Goal: Task Accomplishment & Management: Manage account settings

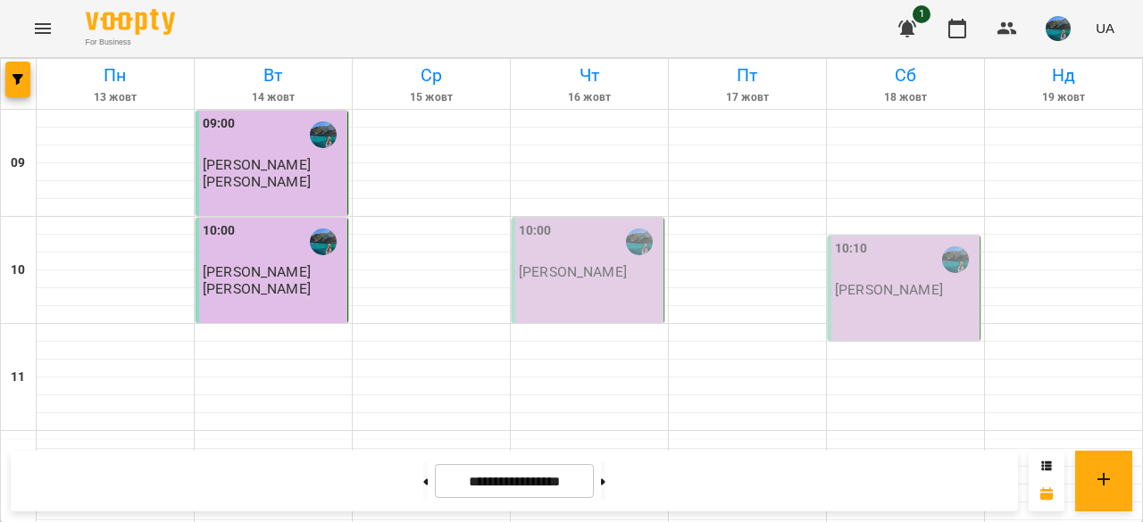
scroll to position [804, 0]
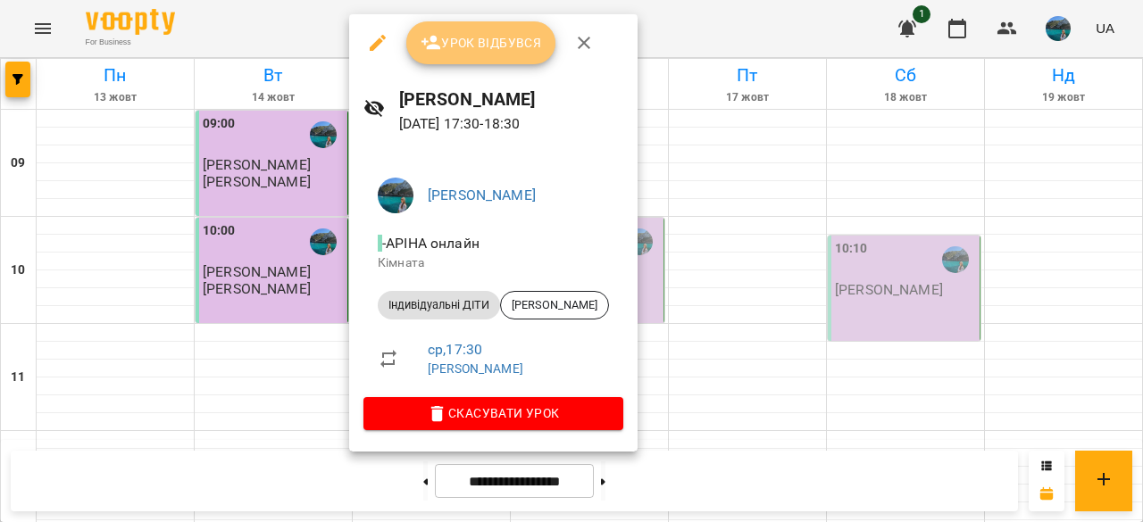
click at [480, 44] on span "Урок відбувся" at bounding box center [481, 42] width 121 height 21
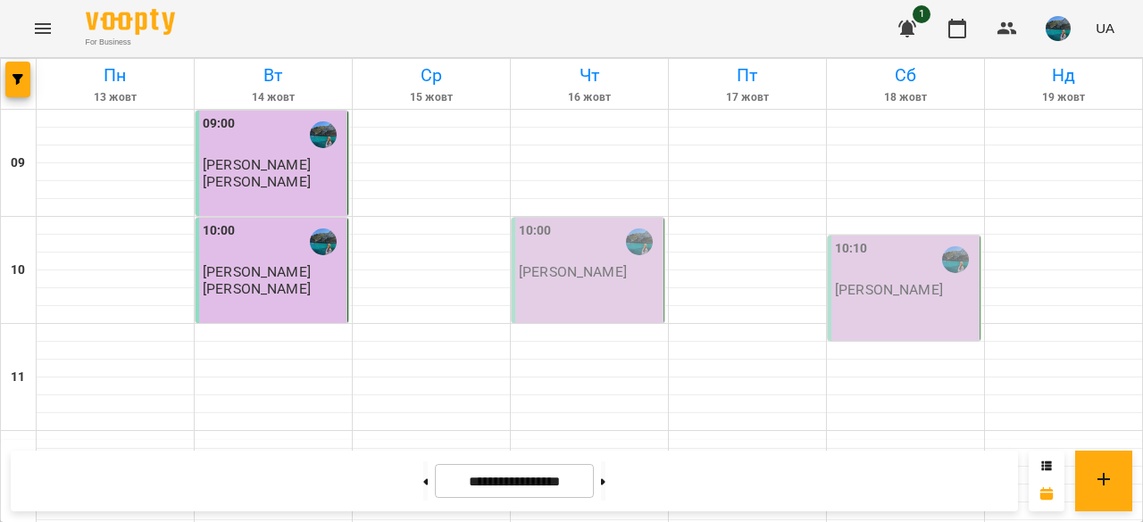
scroll to position [952, 0]
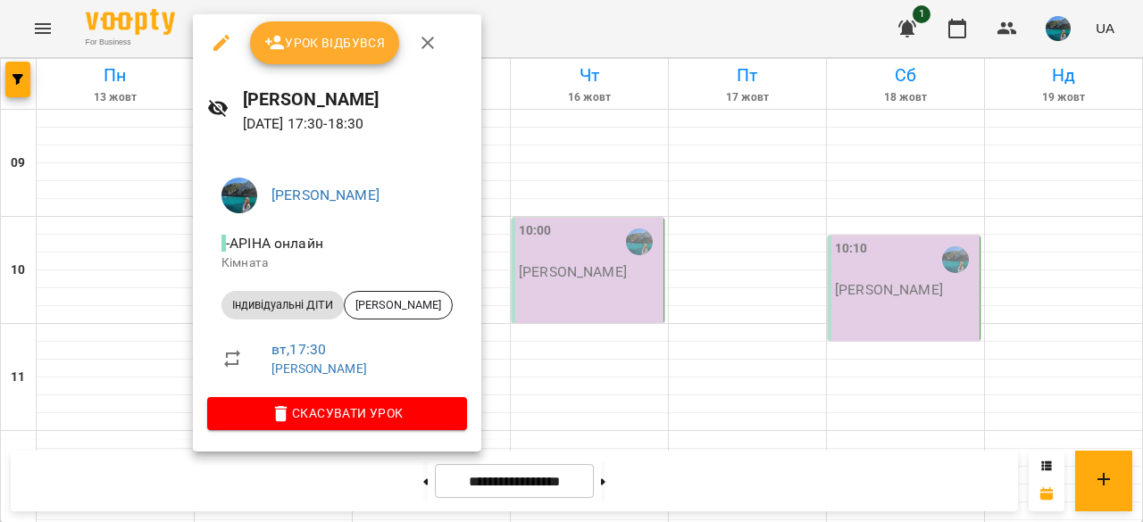
click at [341, 63] on button "Урок відбувся" at bounding box center [325, 42] width 150 height 43
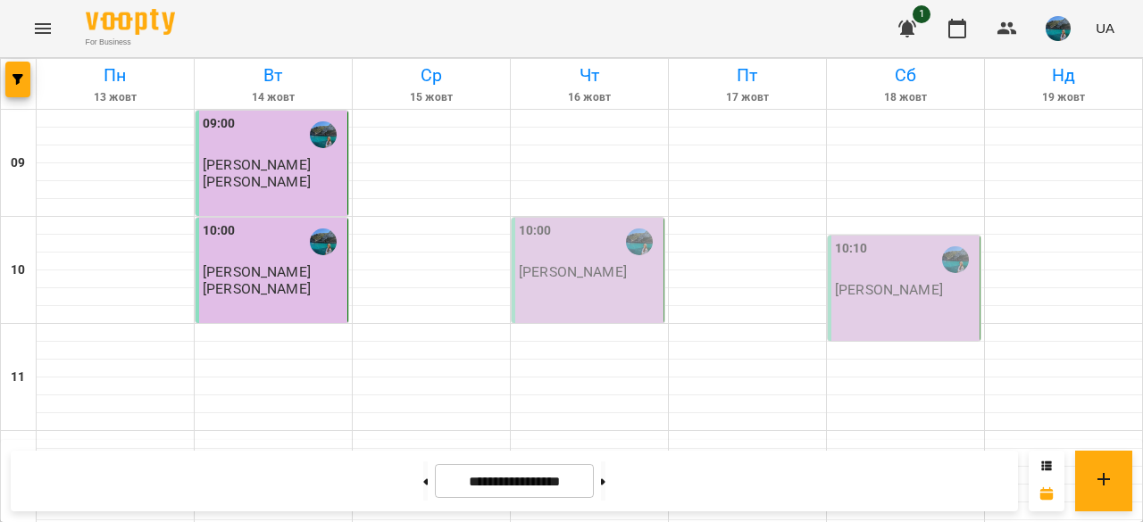
scroll to position [952, 0]
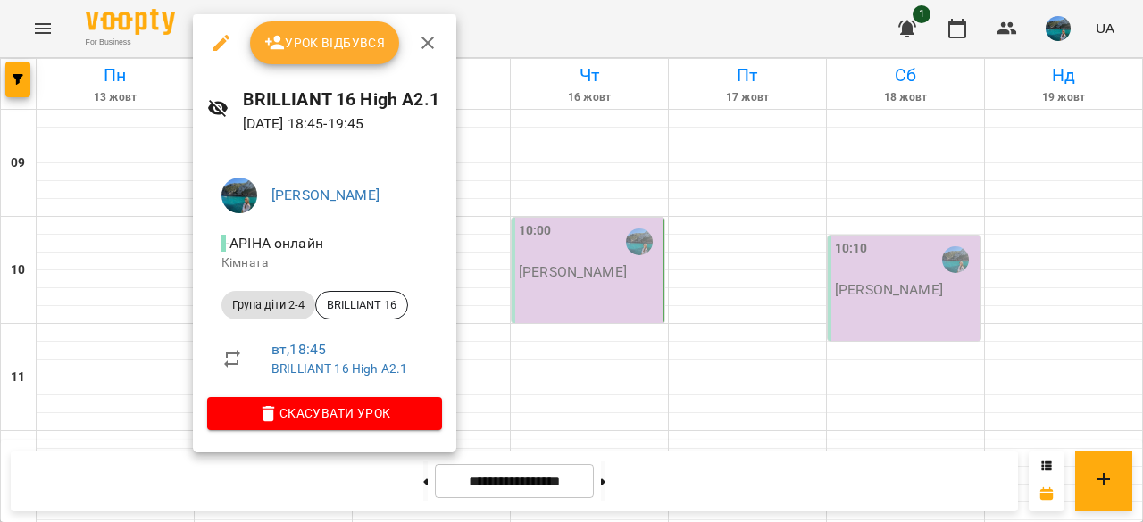
click at [304, 51] on span "Урок відбувся" at bounding box center [324, 42] width 121 height 21
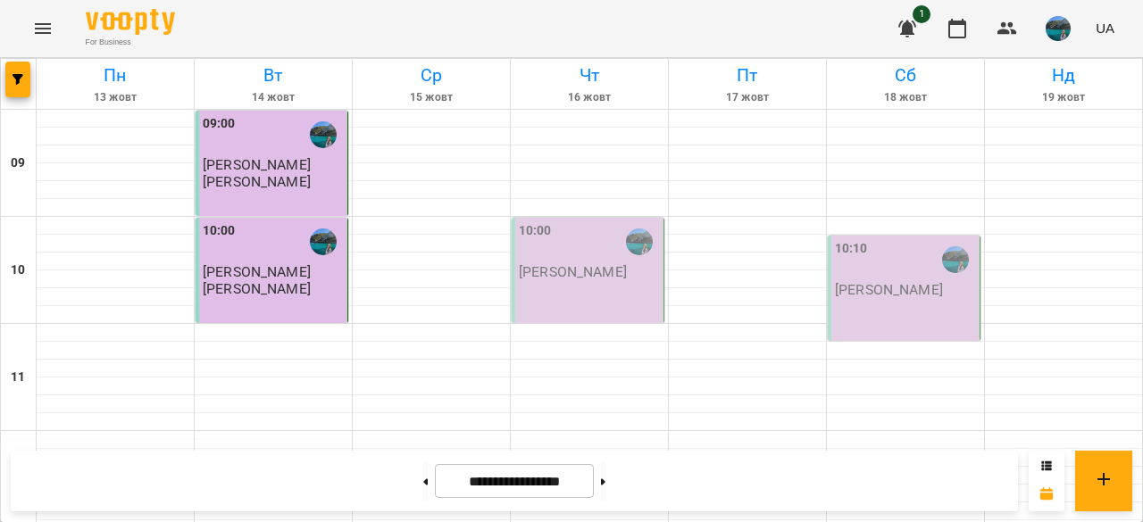
scroll to position [952, 0]
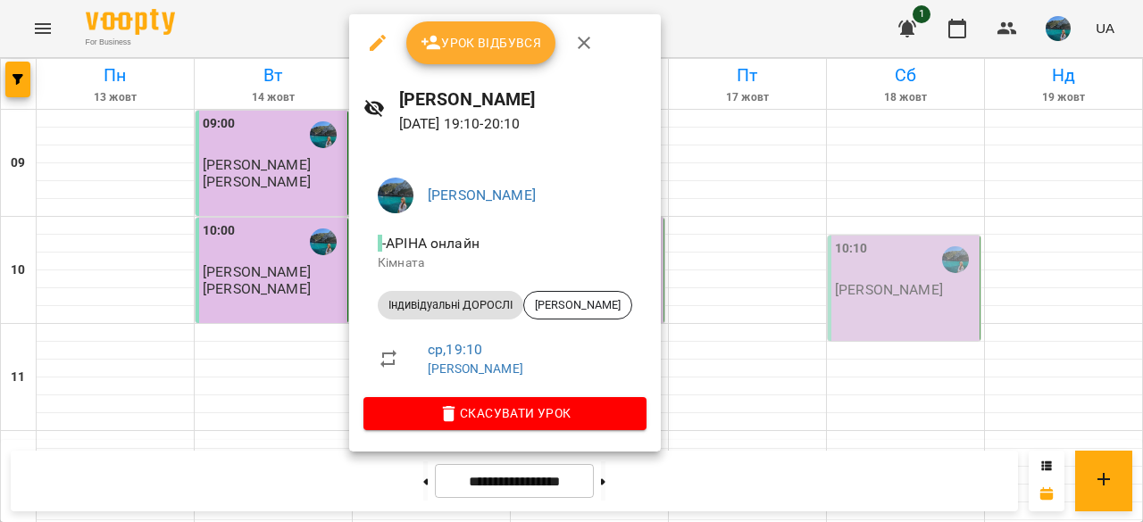
click at [453, 43] on span "Урок відбувся" at bounding box center [481, 42] width 121 height 21
